Goal: Find specific page/section: Find specific page/section

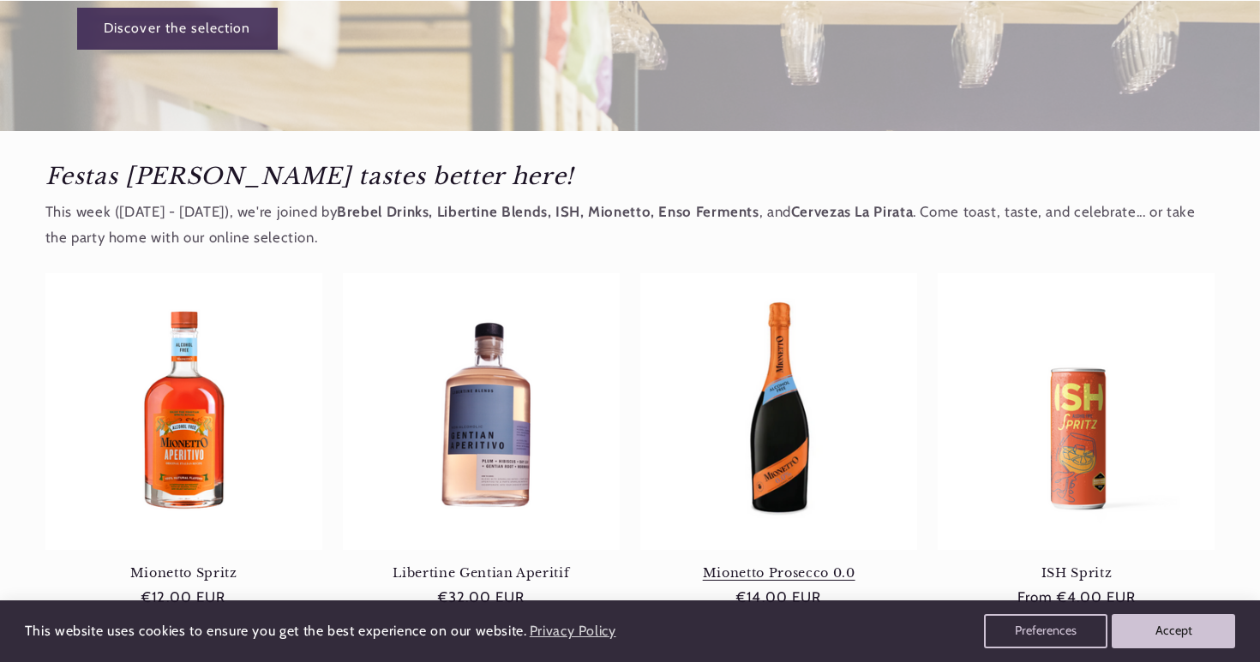
scroll to position [514, 0]
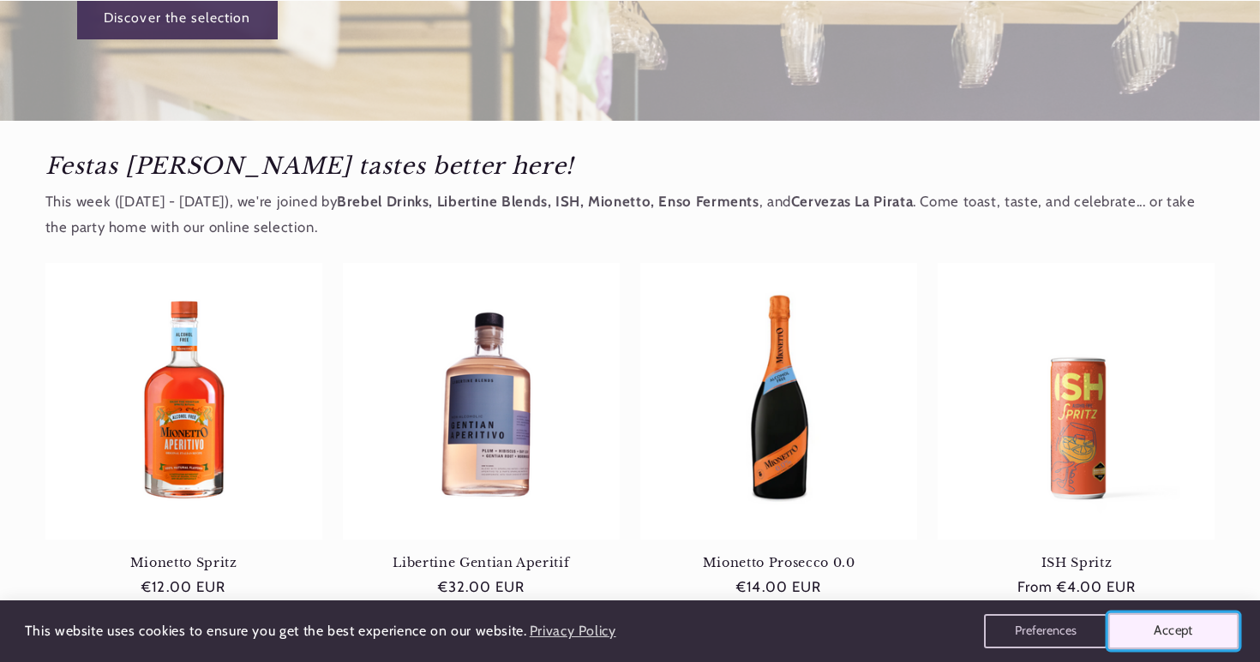
click at [1179, 638] on font "Accept" at bounding box center [1172, 631] width 39 height 16
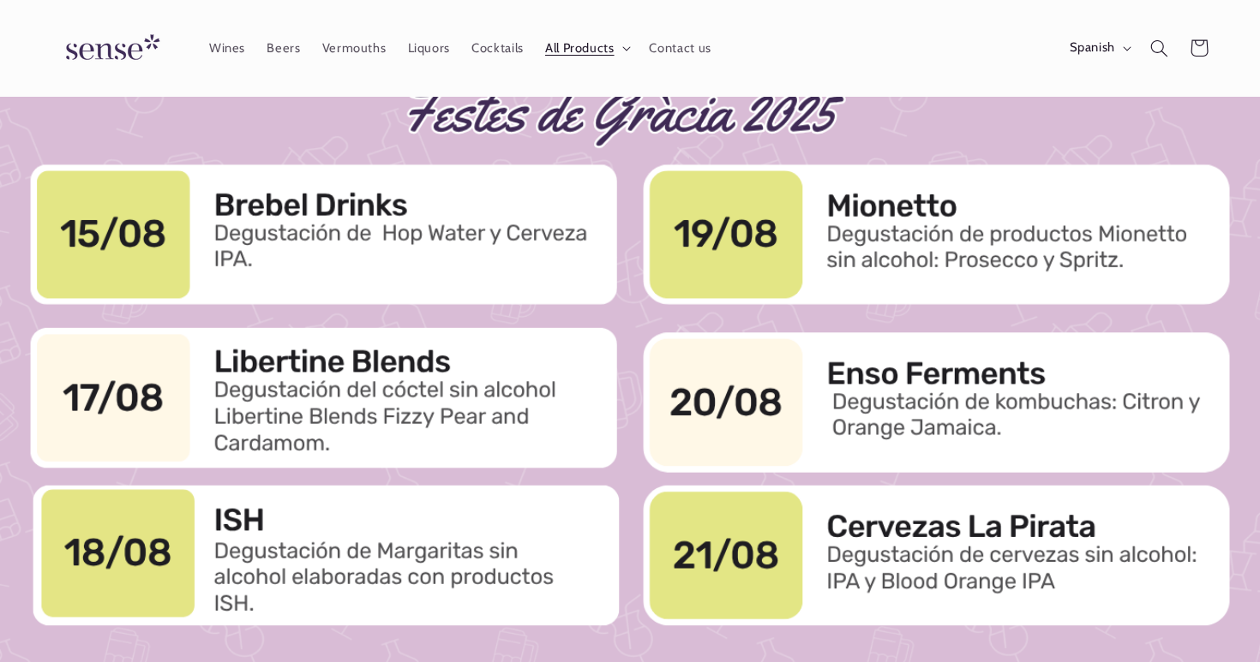
scroll to position [0, 0]
click at [666, 47] on font "Contact us" at bounding box center [680, 47] width 62 height 15
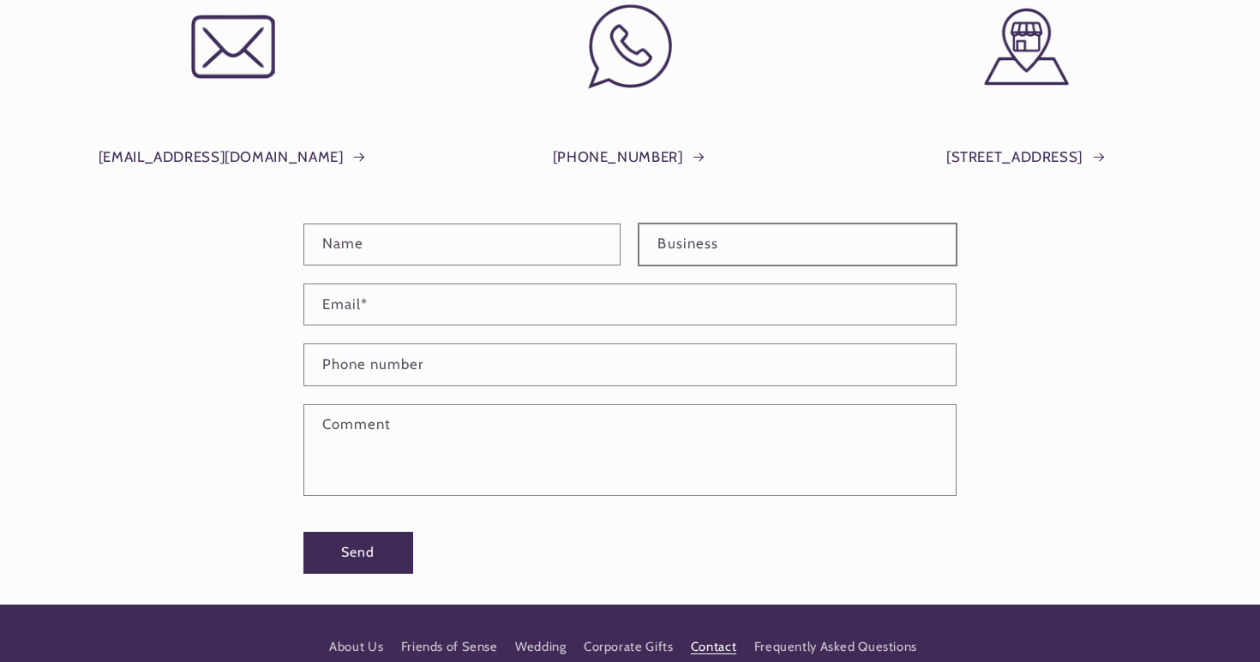
scroll to position [558, 0]
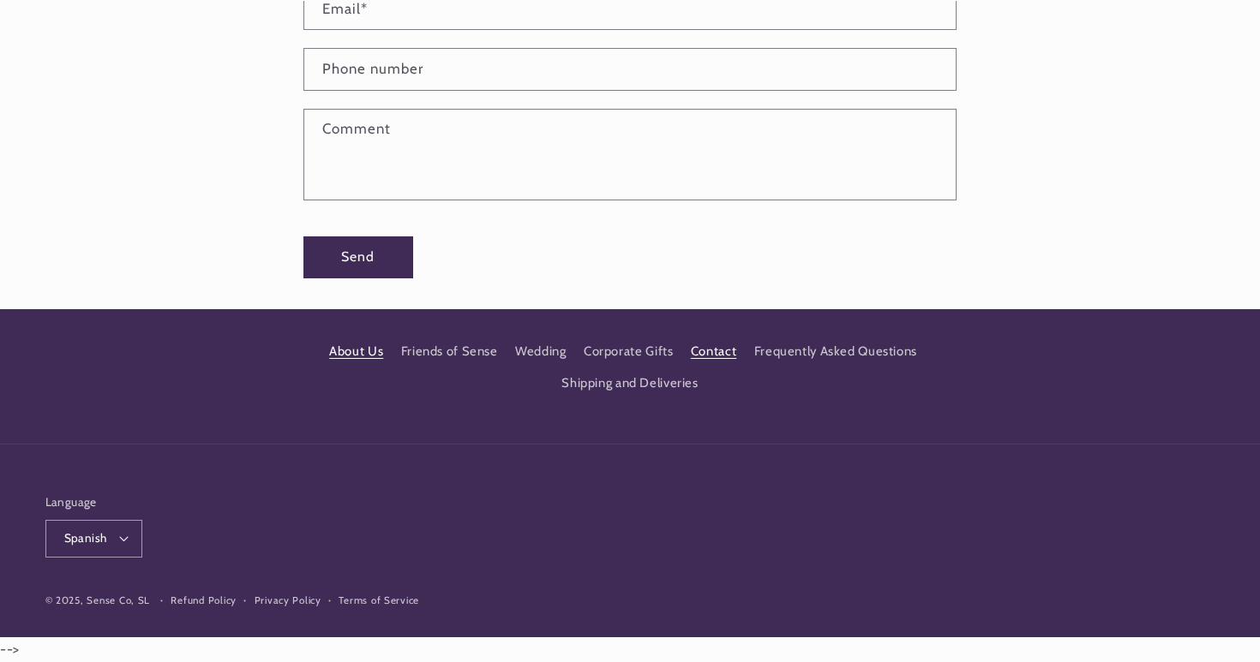
click at [366, 347] on font "About Us" at bounding box center [356, 351] width 54 height 15
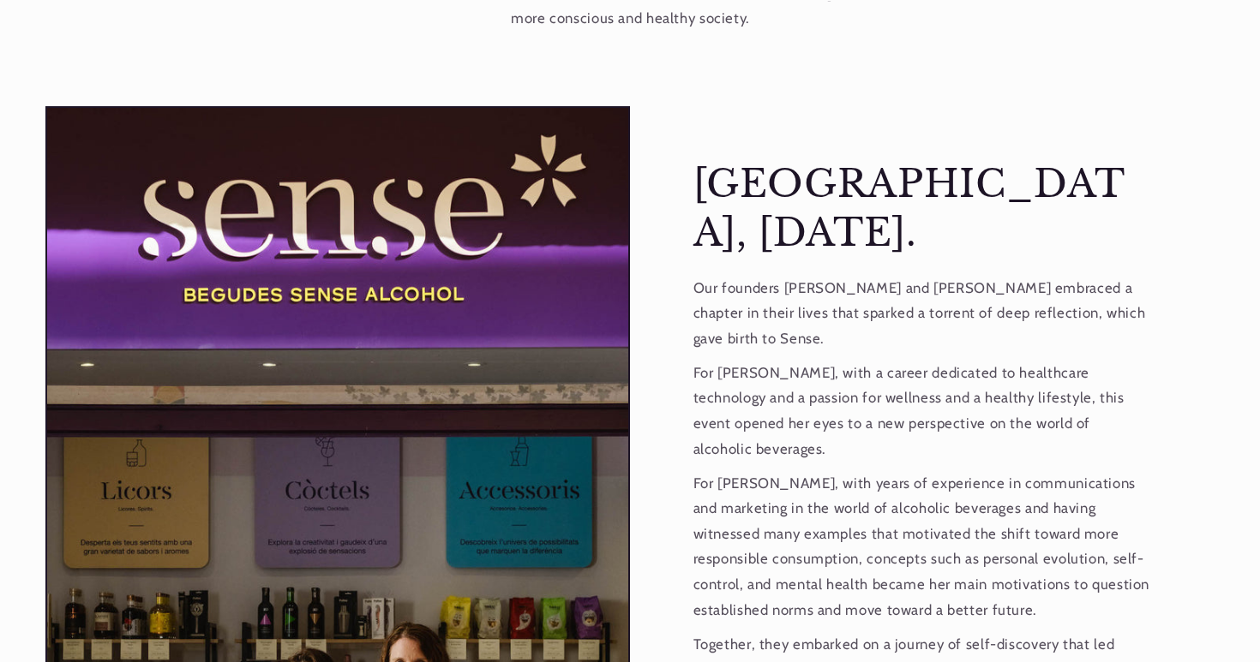
scroll to position [1420, 0]
